Goal: Task Accomplishment & Management: Manage account settings

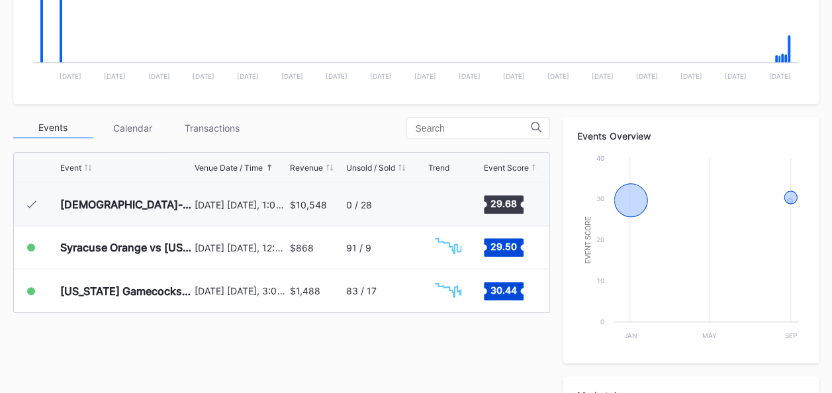
scroll to position [394, 0]
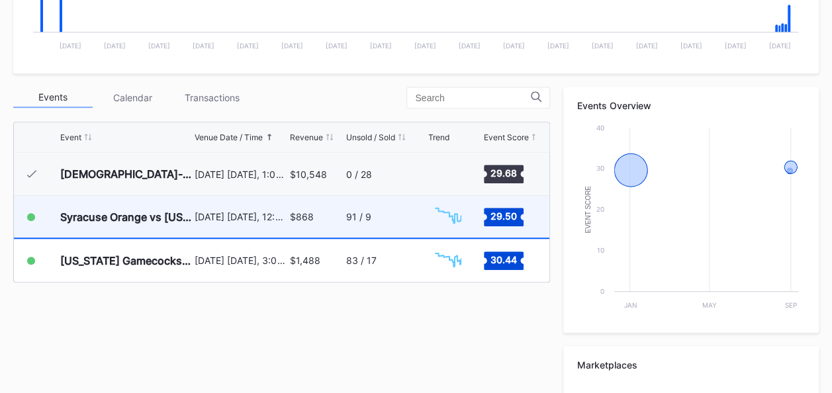
click at [339, 217] on div "$868" at bounding box center [316, 217] width 52 height 42
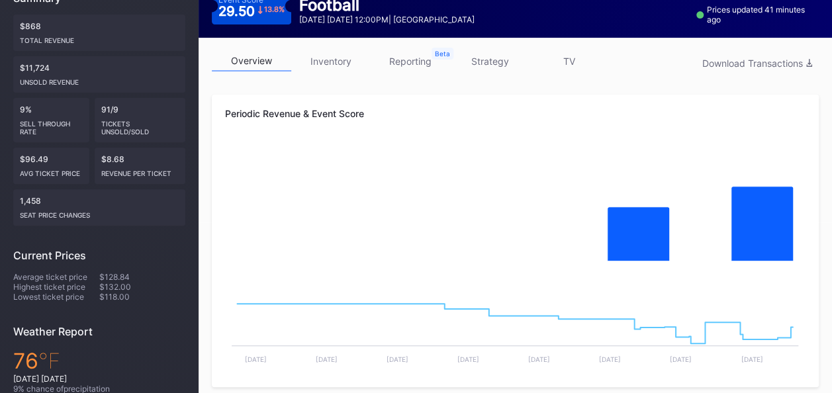
scroll to position [89, 0]
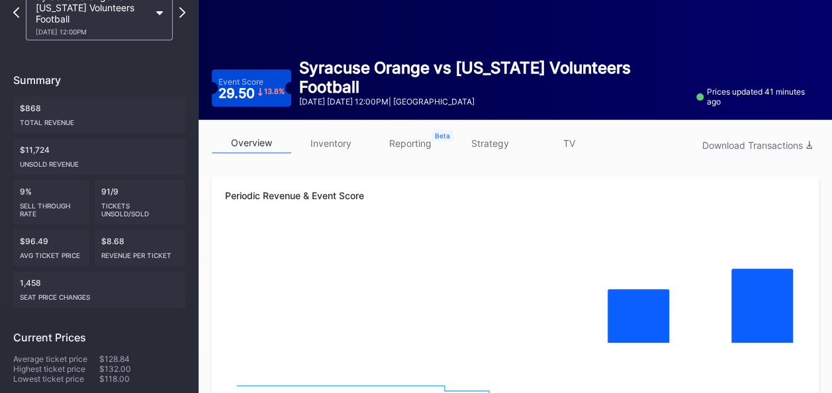
click at [330, 143] on link "inventory" at bounding box center [330, 143] width 79 height 21
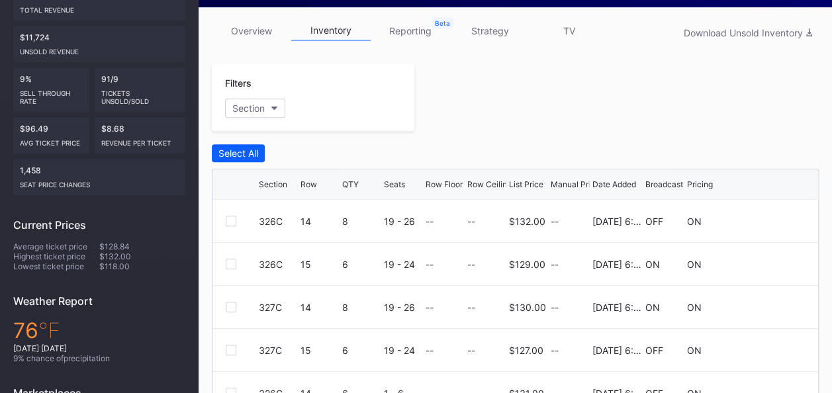
scroll to position [171, 0]
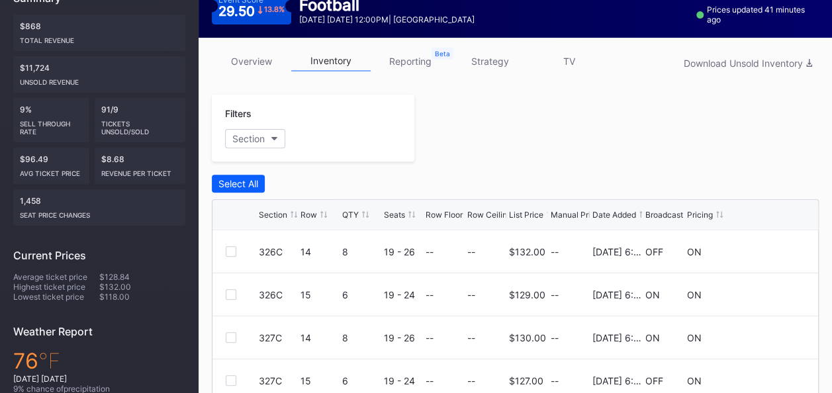
click at [497, 62] on link "strategy" at bounding box center [489, 61] width 79 height 21
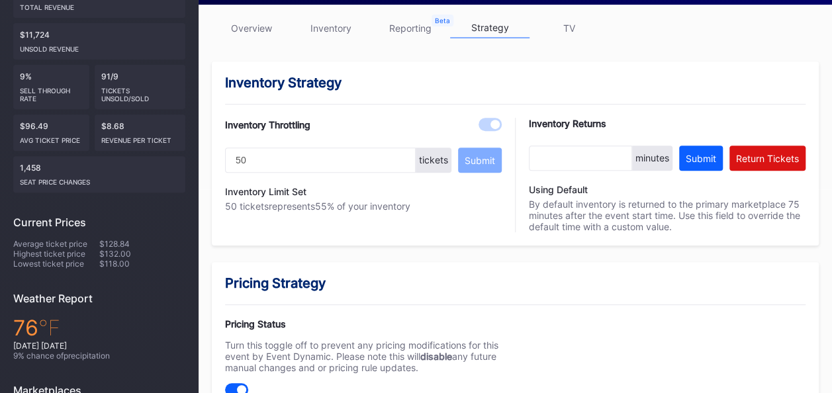
scroll to position [209, 0]
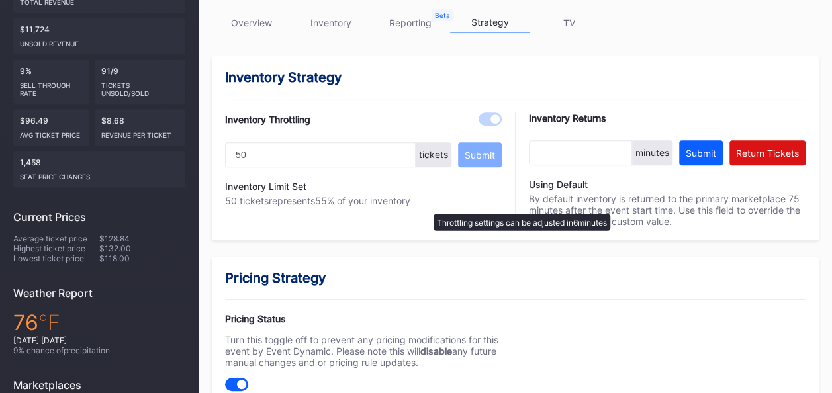
drag, startPoint x: 288, startPoint y: 152, endPoint x: 427, endPoint y: 207, distance: 149.4
click at [427, 207] on div "Inventory Throttling 50 tickets Submit Inventory Limit Set 50 tickets represent…" at bounding box center [363, 169] width 277 height 114
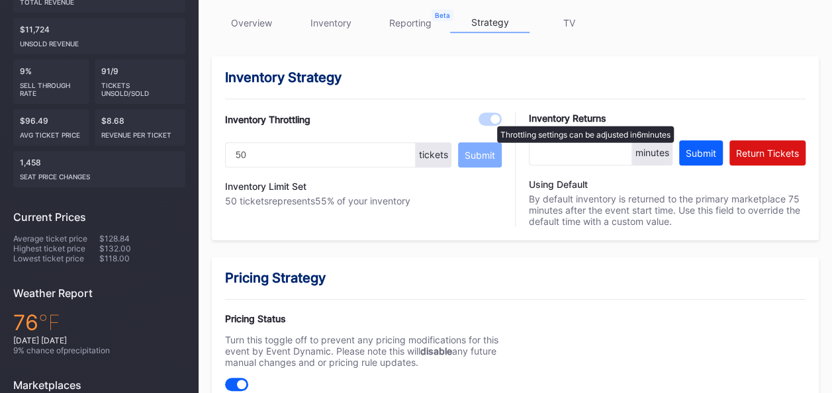
click at [490, 119] on div at bounding box center [494, 118] width 9 height 9
click at [497, 122] on div at bounding box center [494, 118] width 9 height 9
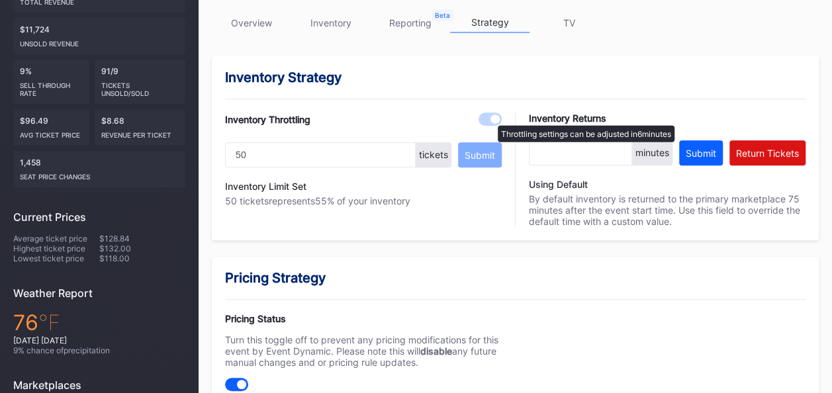
click at [487, 114] on div at bounding box center [489, 118] width 23 height 13
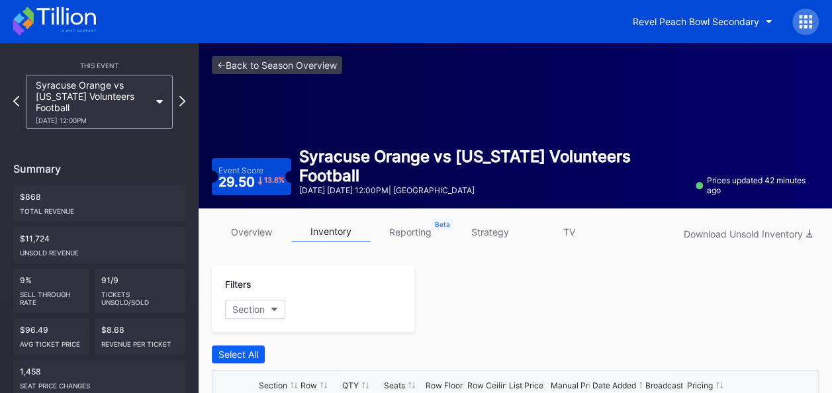
click at [480, 229] on link "strategy" at bounding box center [489, 232] width 79 height 21
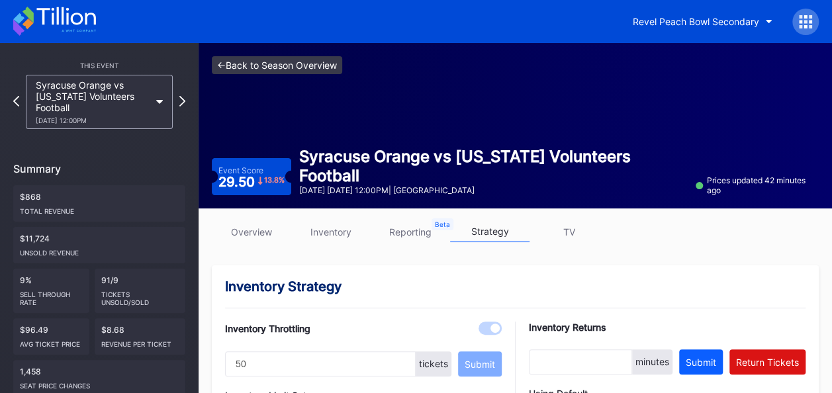
click at [256, 69] on link "<- Back to Season Overview" at bounding box center [277, 65] width 130 height 18
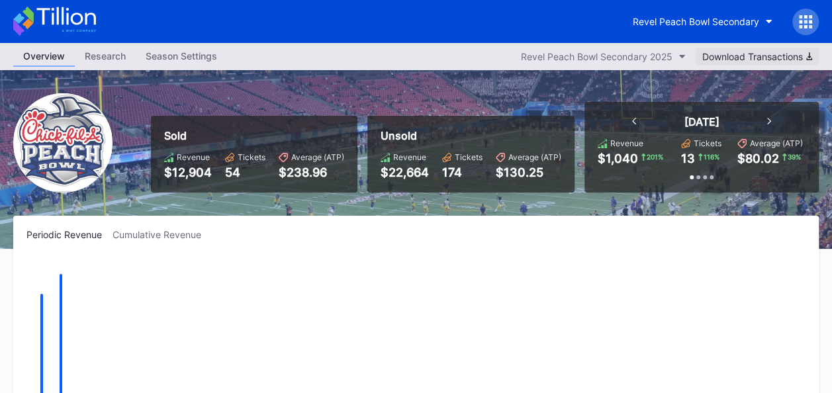
click at [744, 56] on div "Download Transactions" at bounding box center [757, 56] width 110 height 11
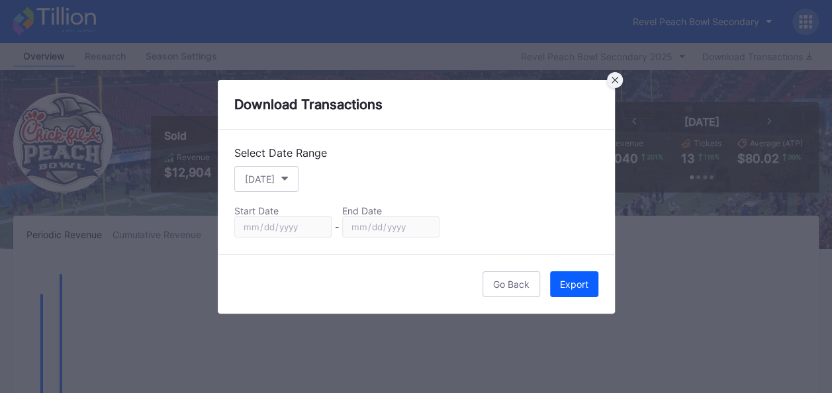
click at [617, 83] on icon at bounding box center [614, 80] width 7 height 7
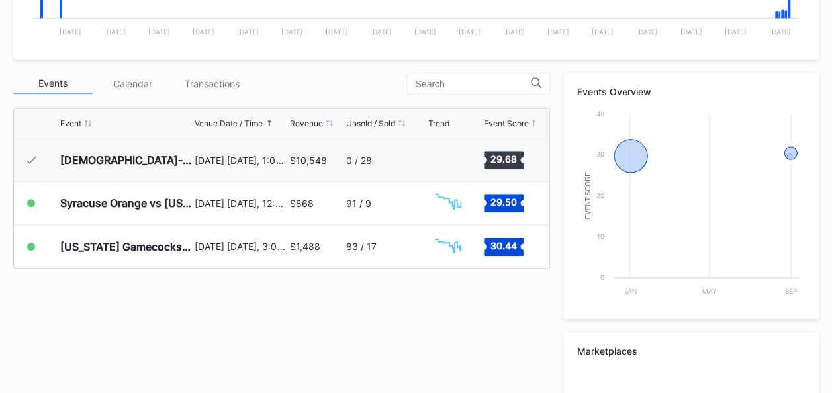
scroll to position [417, 0]
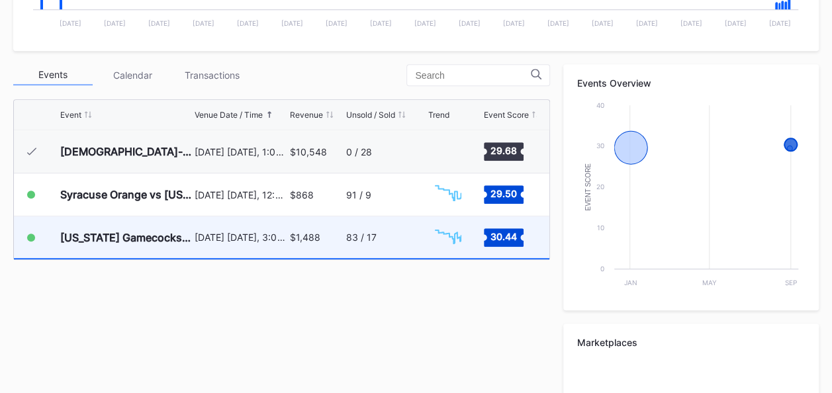
click at [327, 239] on div "$1,488" at bounding box center [316, 237] width 52 height 42
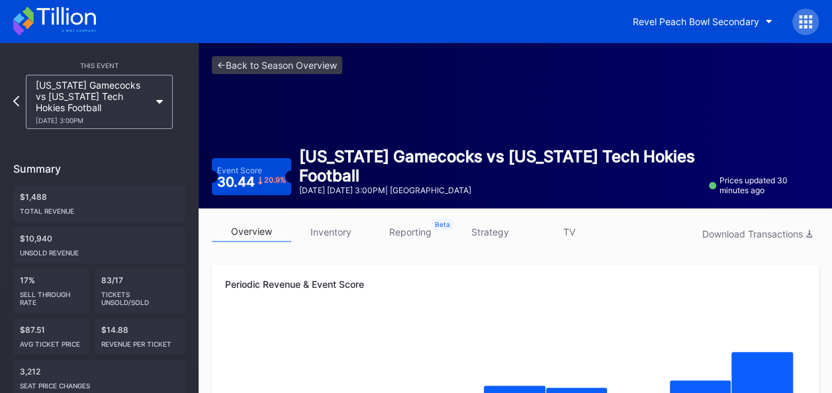
click at [504, 235] on link "strategy" at bounding box center [489, 232] width 79 height 21
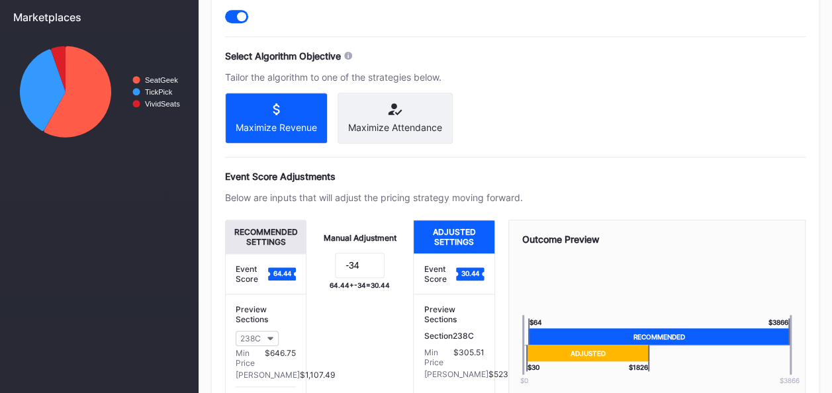
scroll to position [582, 0]
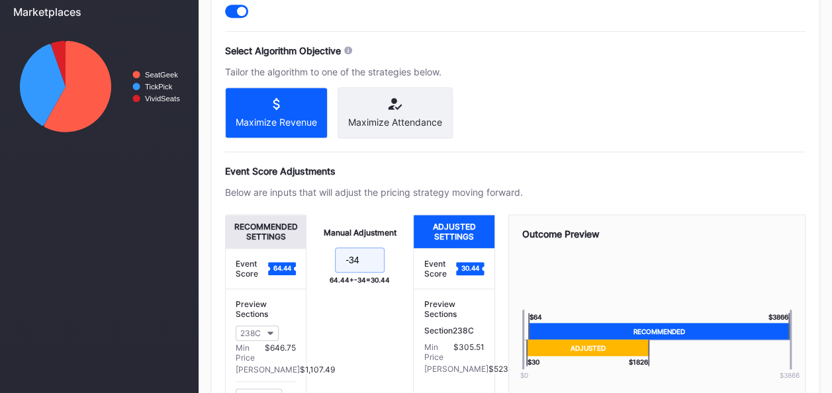
click at [365, 265] on input "-34" at bounding box center [360, 259] width 50 height 25
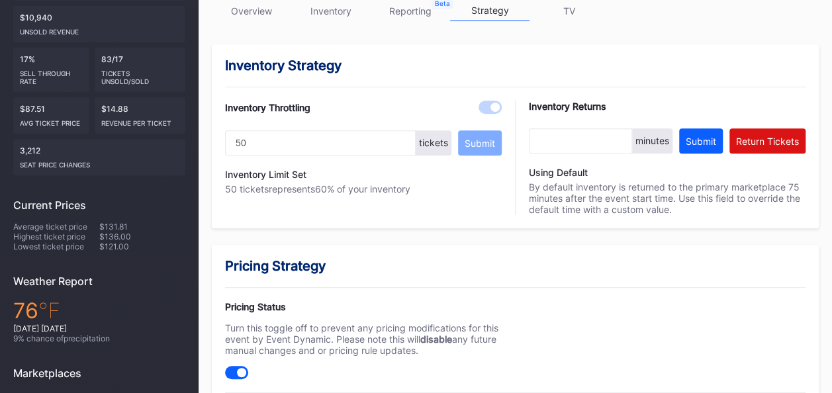
scroll to position [213, 0]
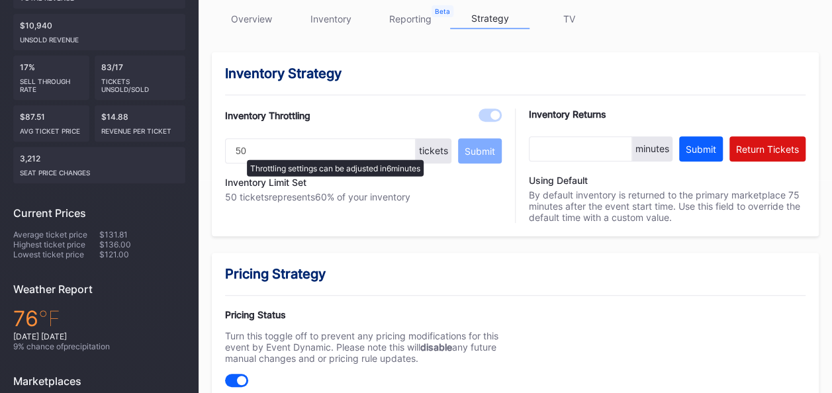
type input "-44"
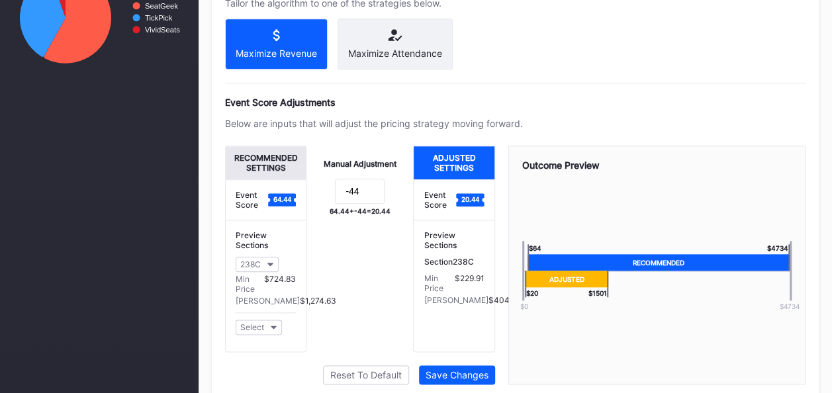
scroll to position [664, 0]
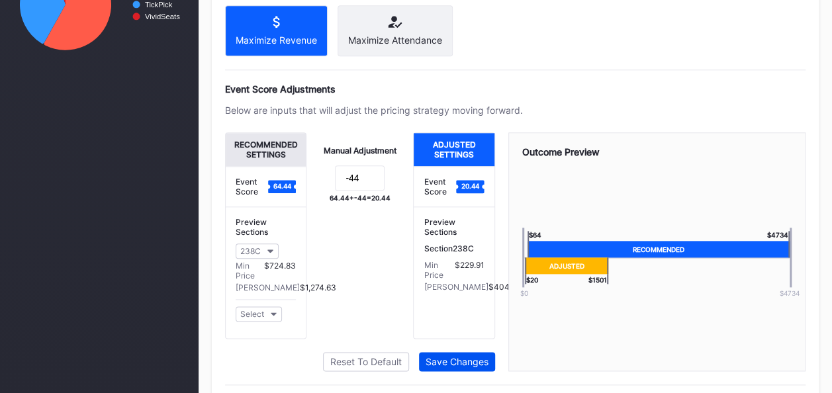
click at [470, 367] on div "Save Changes" at bounding box center [456, 361] width 63 height 11
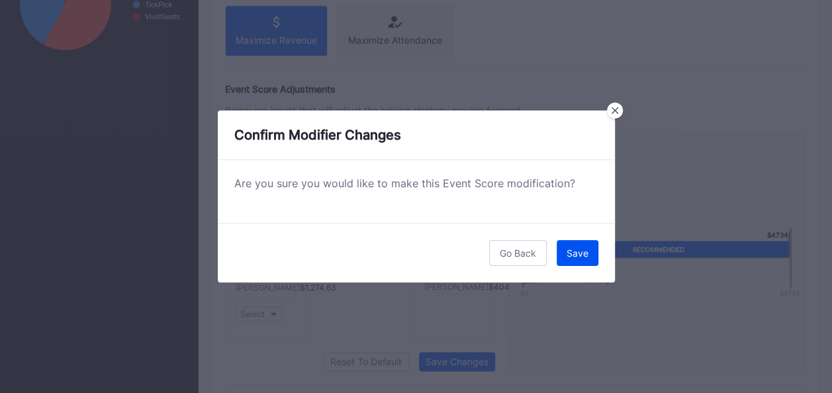
click at [576, 252] on div "Save" at bounding box center [577, 252] width 22 height 11
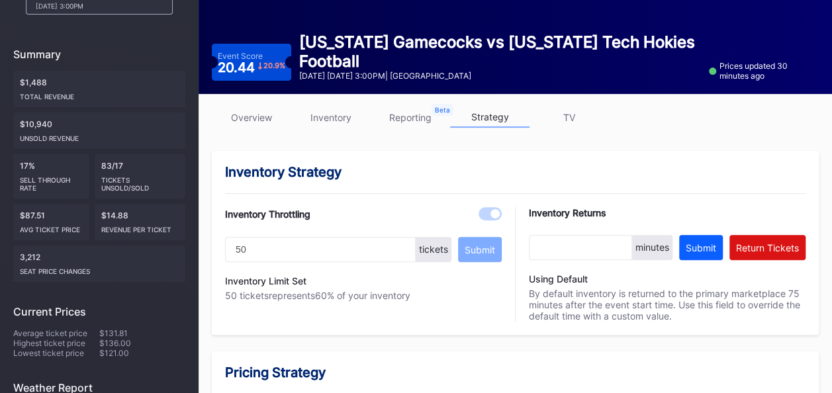
scroll to position [0, 0]
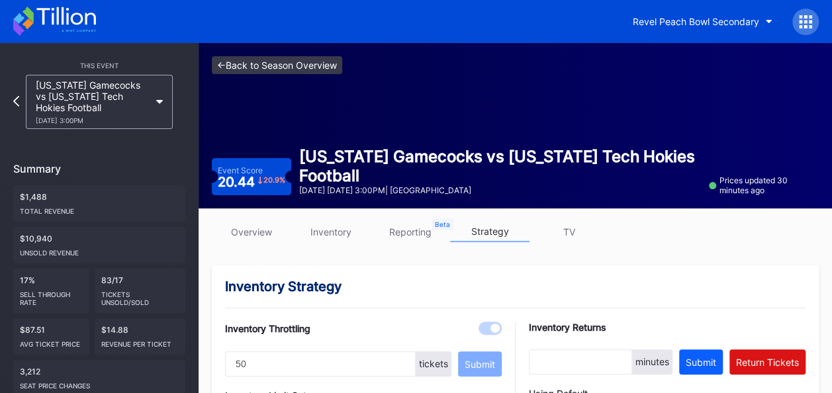
click at [275, 64] on link "<- Back to Season Overview" at bounding box center [277, 65] width 130 height 18
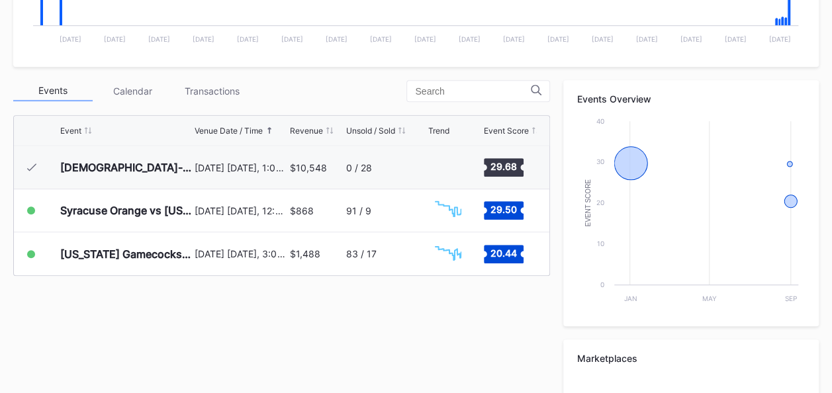
scroll to position [435, 0]
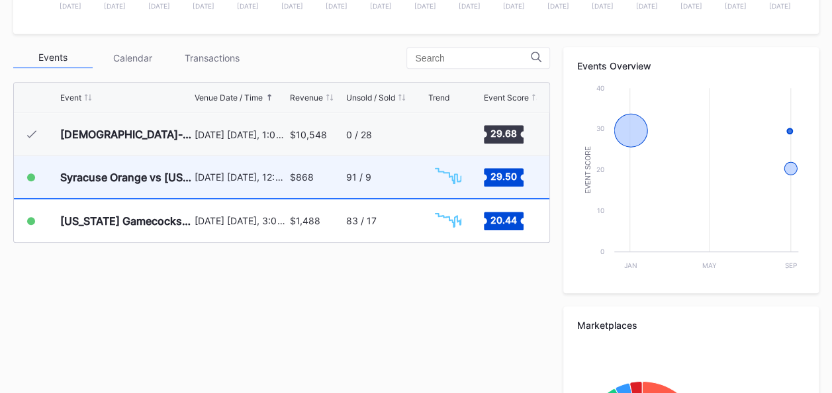
click at [335, 172] on div "$868" at bounding box center [316, 177] width 52 height 42
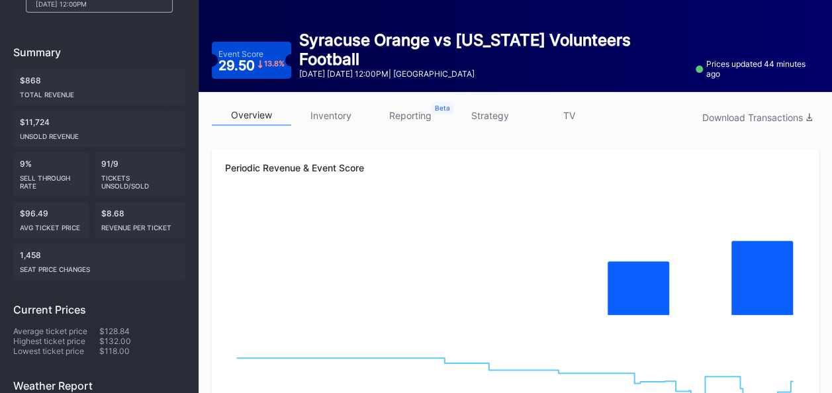
scroll to position [110, 0]
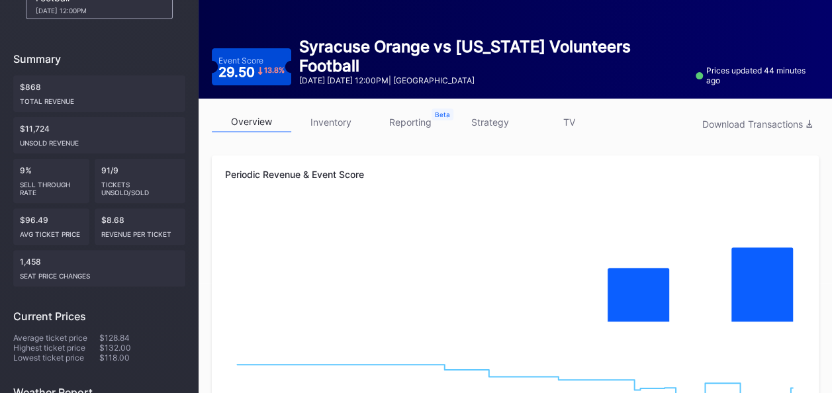
click at [492, 123] on link "strategy" at bounding box center [489, 122] width 79 height 21
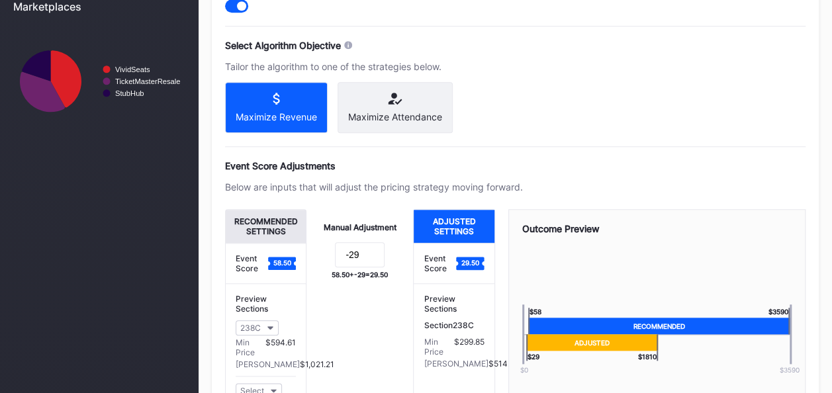
scroll to position [594, 0]
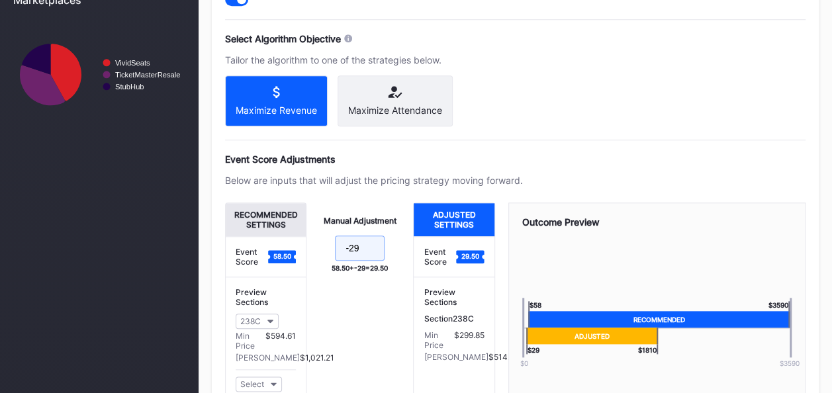
click at [361, 257] on input "-29" at bounding box center [360, 248] width 50 height 25
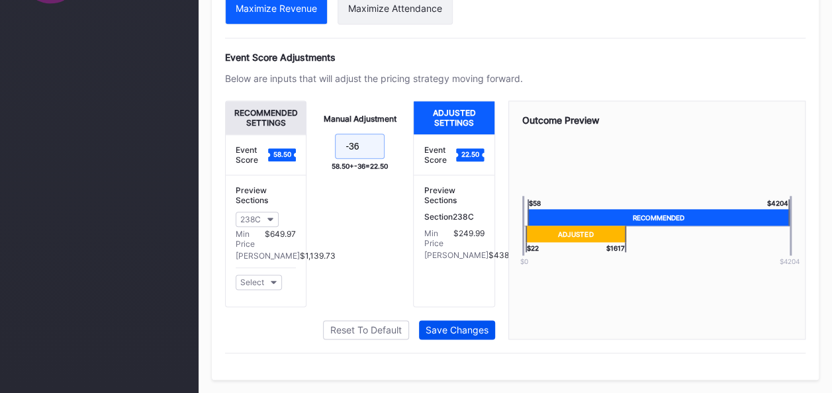
type input "-36"
click at [468, 330] on div "Save Changes" at bounding box center [456, 329] width 63 height 11
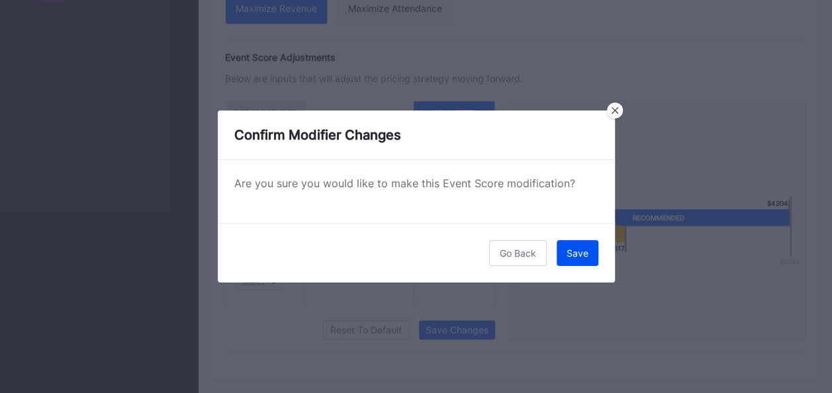
click at [586, 251] on div "Save" at bounding box center [577, 252] width 22 height 11
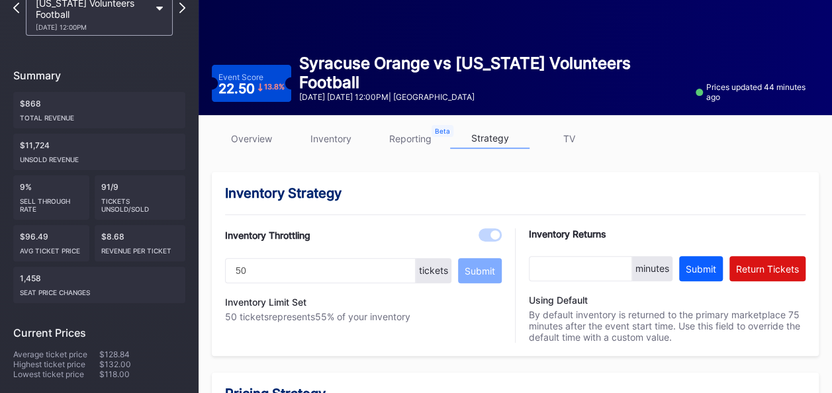
scroll to position [0, 0]
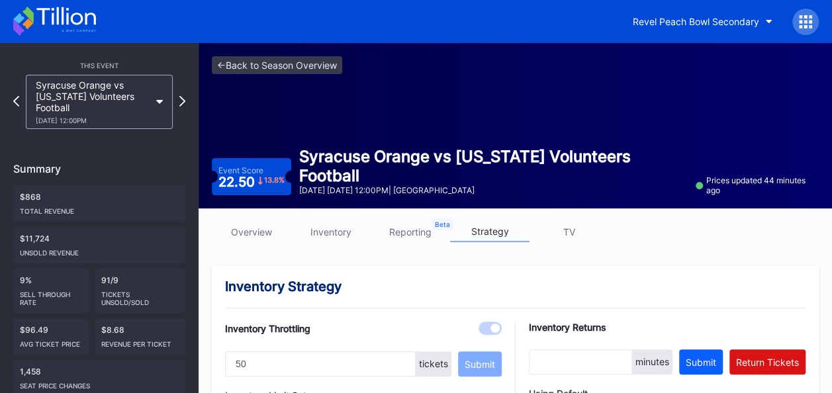
click at [793, 247] on div "overview inventory reporting strategy TV" at bounding box center [515, 235] width 607 height 27
